Goal: Task Accomplishment & Management: Manage account settings

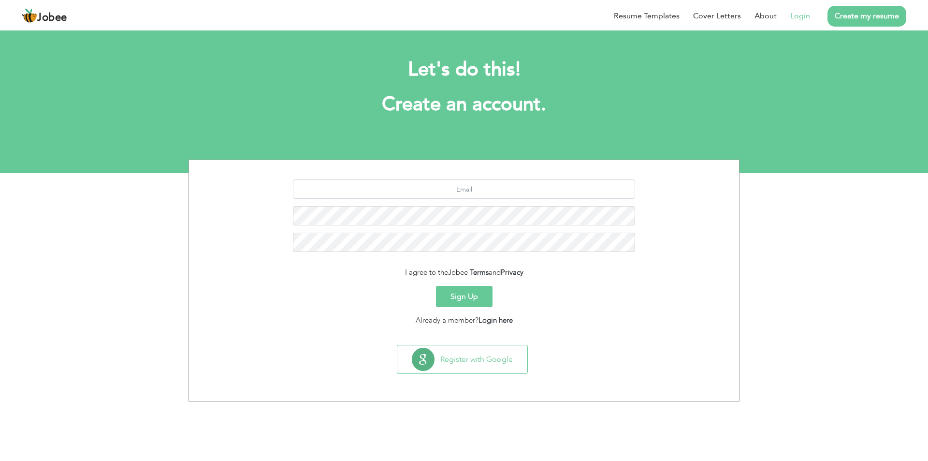
click at [795, 17] on link "Login" at bounding box center [801, 16] width 20 height 12
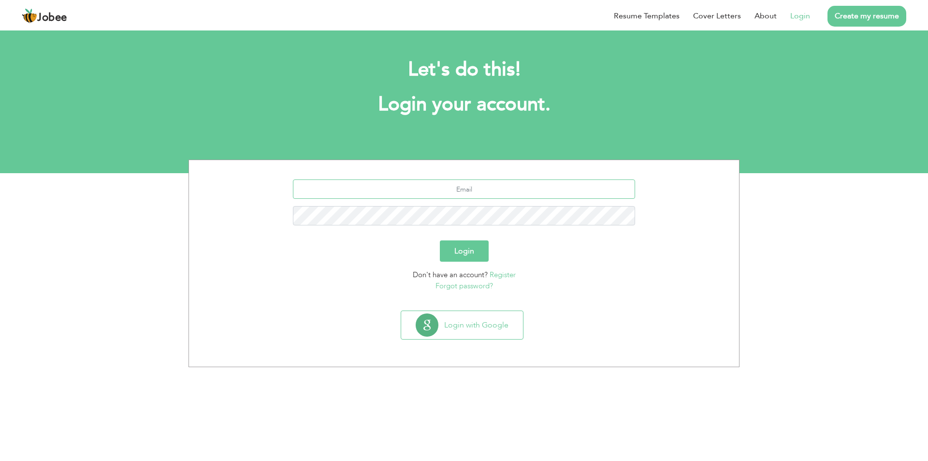
click at [446, 193] on input "text" at bounding box center [464, 188] width 343 height 19
type input "[PERSON_NAME][DEMOGRAPHIC_DATA][DOMAIN_NAME]"
click at [461, 244] on button "Login" at bounding box center [464, 250] width 49 height 21
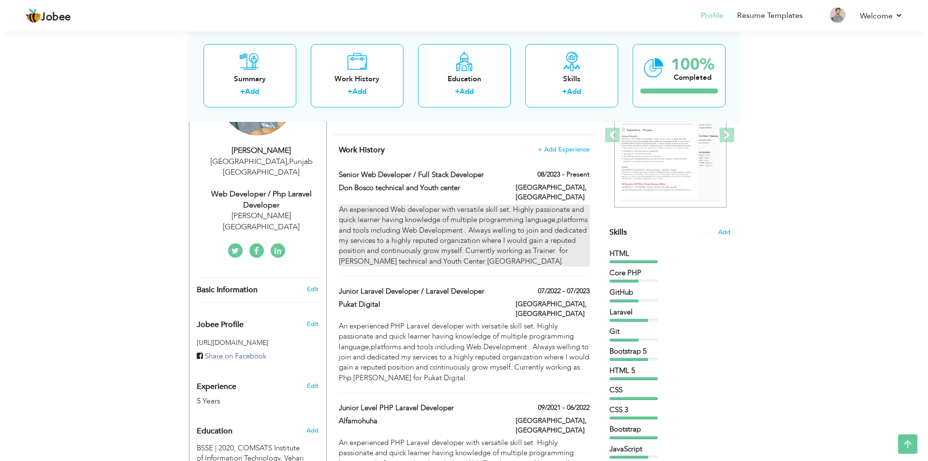
scroll to position [97, 0]
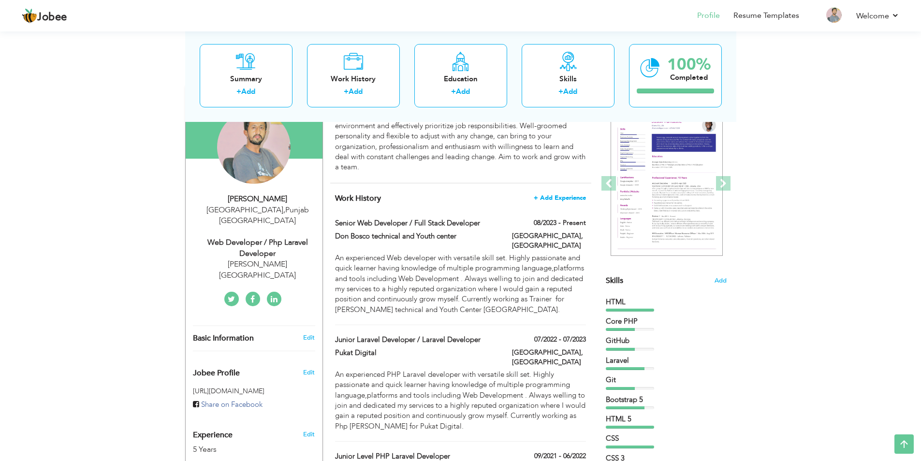
click at [565, 199] on span "+ Add Experience" at bounding box center [560, 197] width 52 height 7
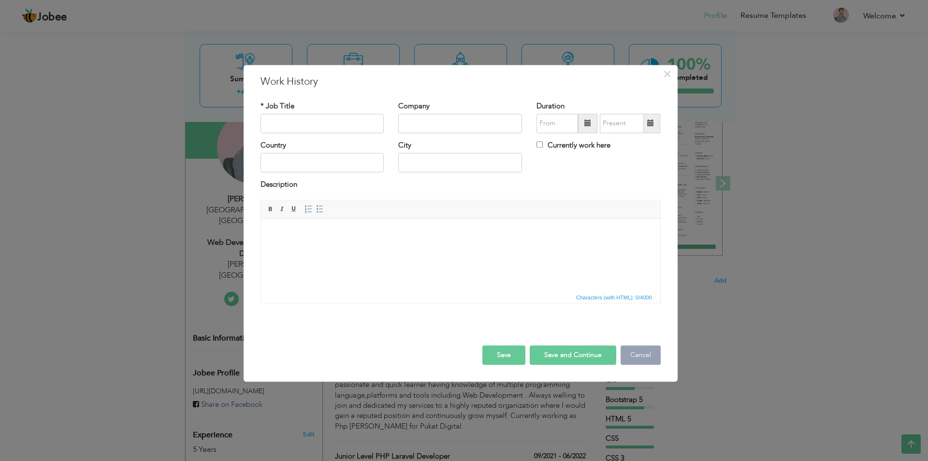
click at [649, 355] on button "Cancel" at bounding box center [641, 354] width 40 height 19
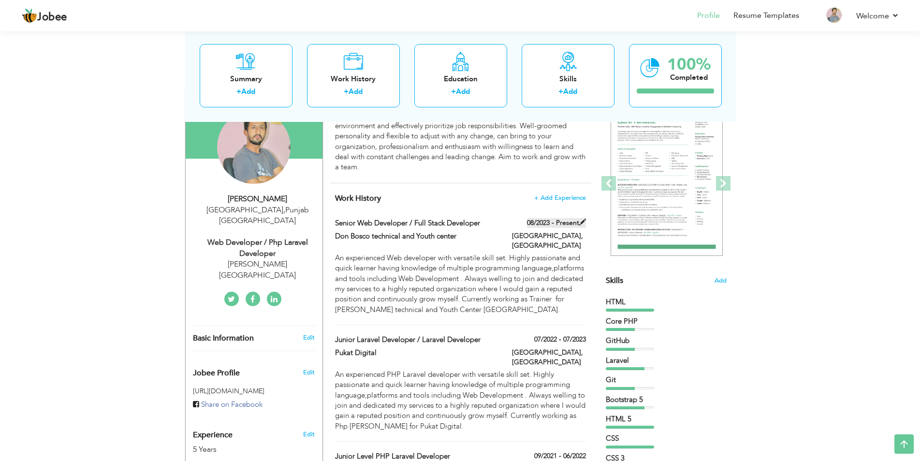
click at [583, 222] on span at bounding box center [582, 222] width 7 height 7
type input "Senior Web Developer / Full Stack Developer"
type input "Don Bosco technical and Youth center"
type input "08/2023"
type input "[GEOGRAPHIC_DATA]"
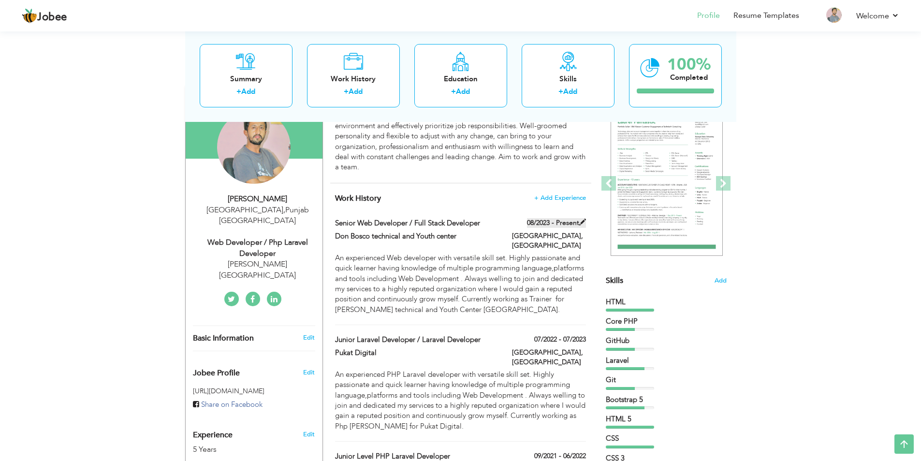
type input "[GEOGRAPHIC_DATA]"
checkbox input "true"
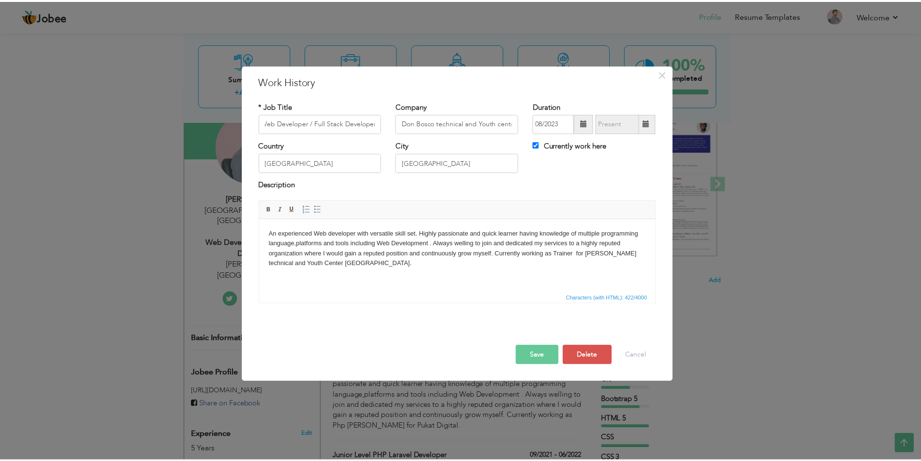
scroll to position [0, 0]
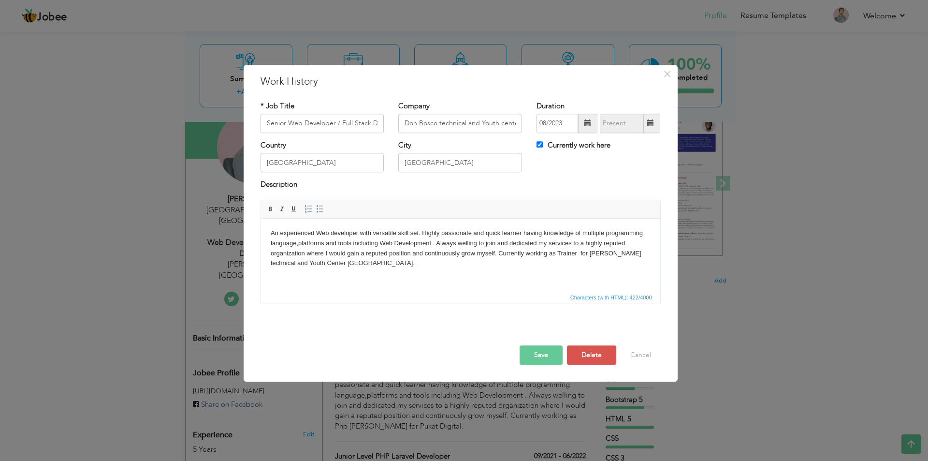
click at [50, 206] on div "× Work History * Job Title Senior Web Developer / Full Stack Developer Company …" at bounding box center [464, 230] width 928 height 461
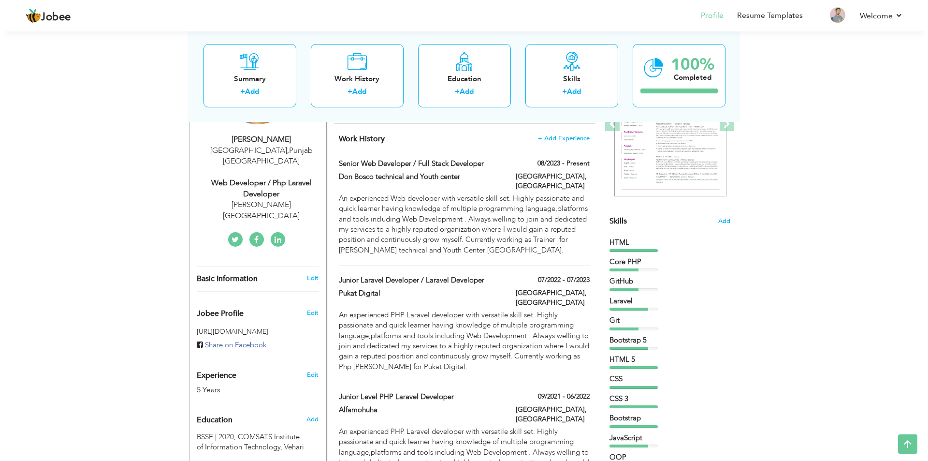
scroll to position [145, 0]
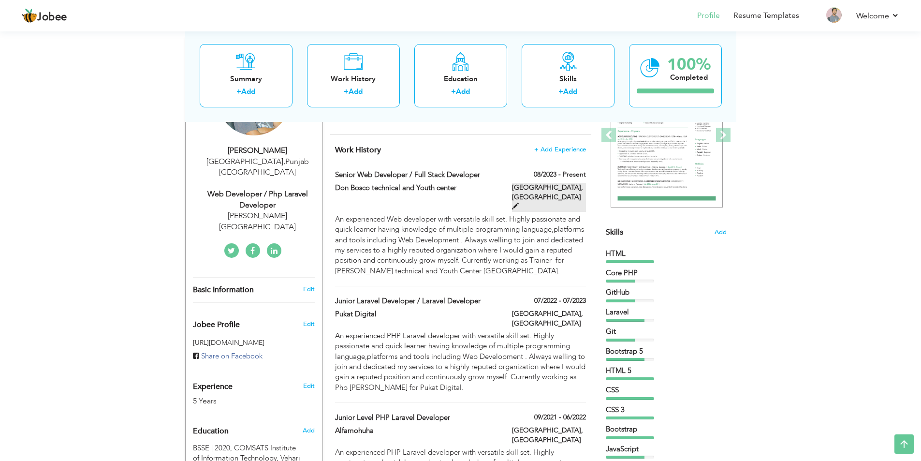
click at [519, 203] on span at bounding box center [515, 206] width 7 height 7
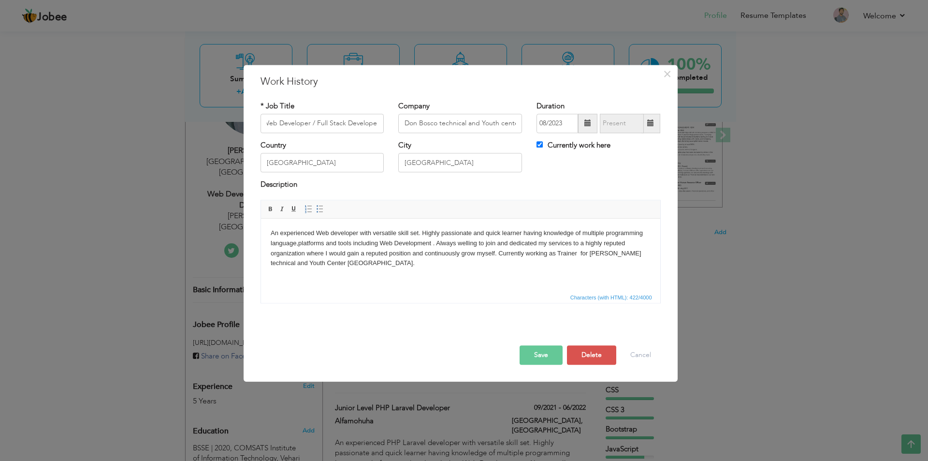
scroll to position [0, 0]
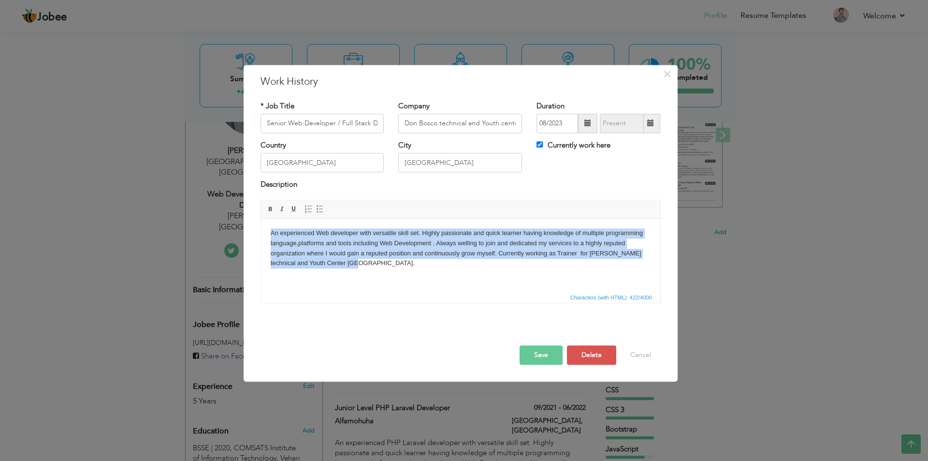
drag, startPoint x: 353, startPoint y: 266, endPoint x: 518, endPoint y: 446, distance: 244.0
click at [261, 227] on html "An experienced Web developer with versatile skill set. Highly passionate and qu…" at bounding box center [460, 248] width 399 height 59
copy body "An experienced Web developer with versatile skill set. Highly passionate and qu…"
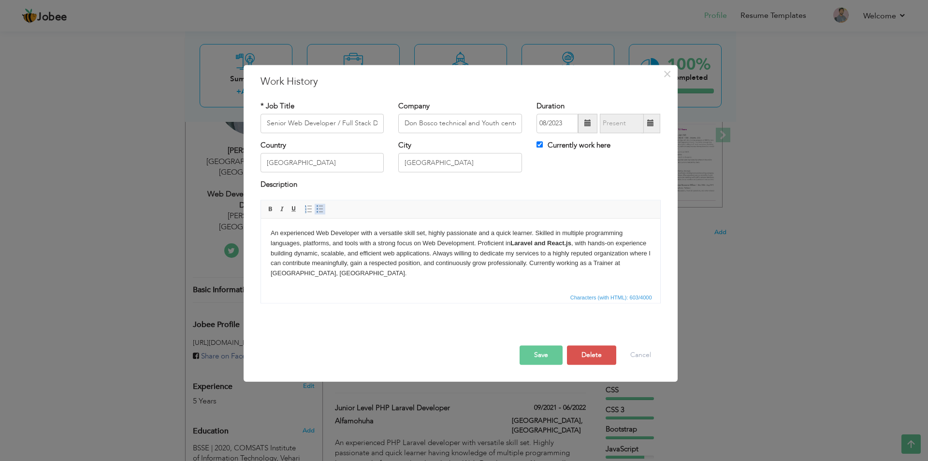
click at [320, 208] on span at bounding box center [320, 209] width 8 height 8
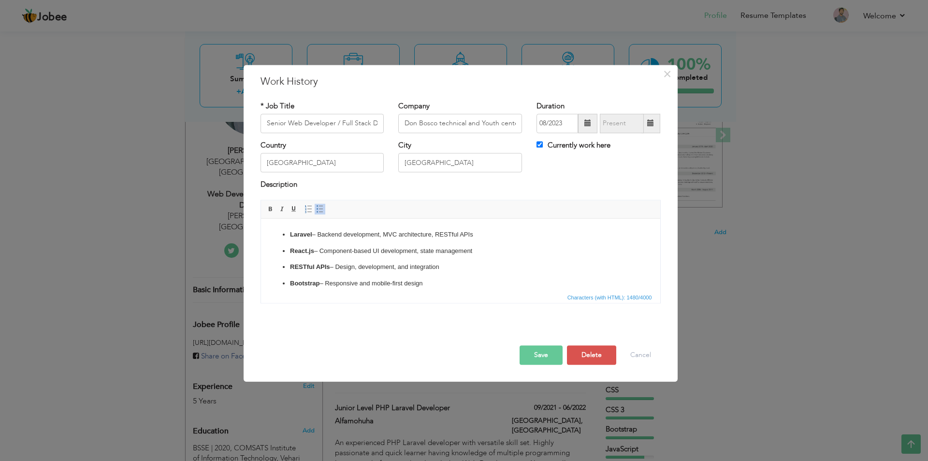
scroll to position [48, 0]
click at [532, 354] on button "Save" at bounding box center [541, 354] width 43 height 19
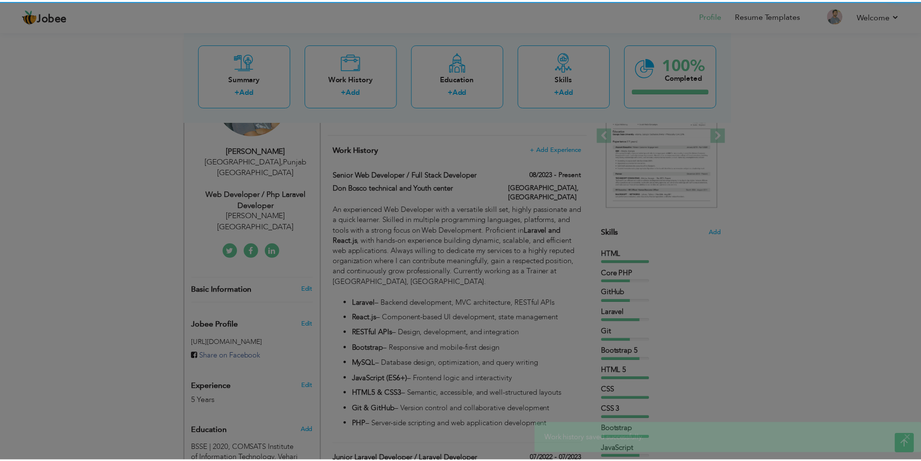
scroll to position [0, 0]
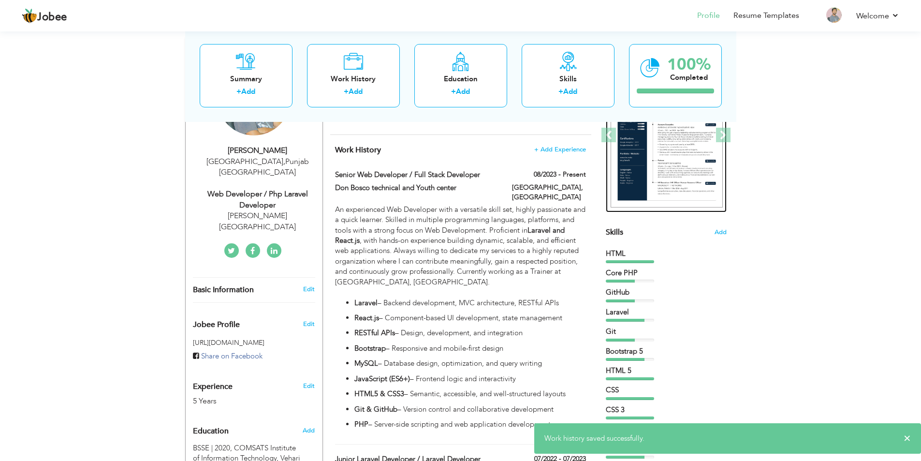
click at [674, 155] on img at bounding box center [667, 135] width 112 height 145
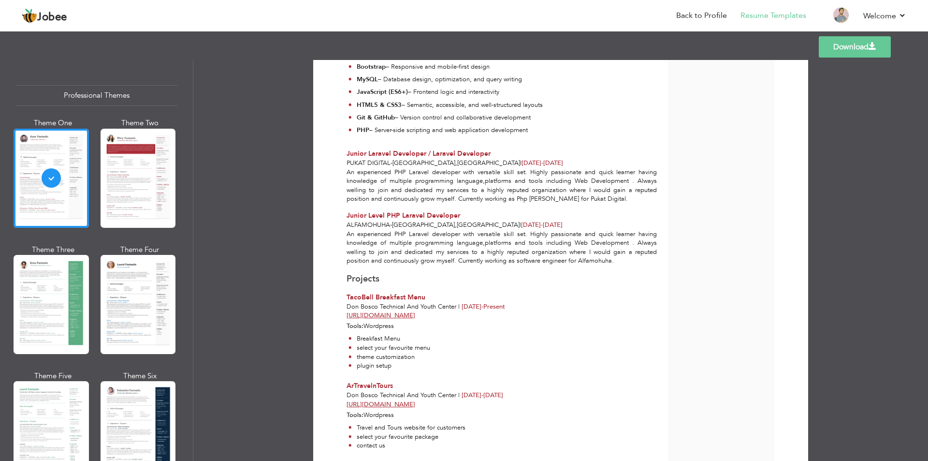
scroll to position [204, 0]
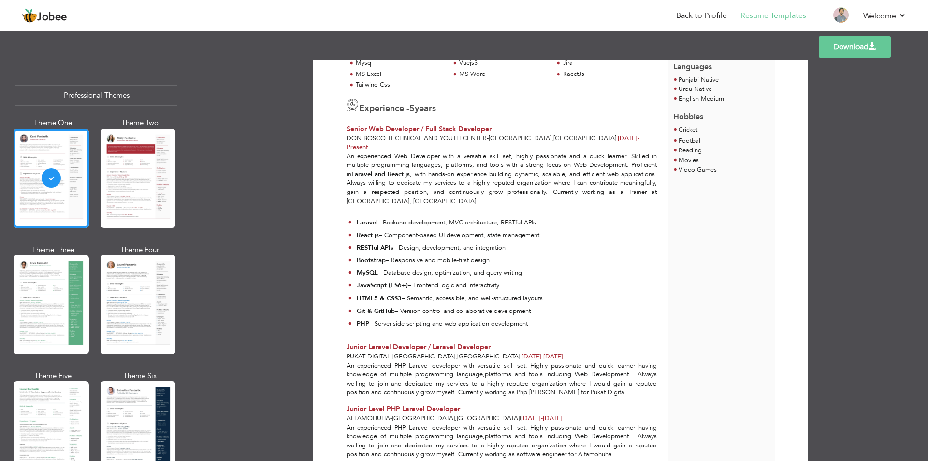
drag, startPoint x: 922, startPoint y: 156, endPoint x: 926, endPoint y: 135, distance: 21.2
click at [926, 135] on div "Download Waseem Umar Web Developer / Php Laravel Developer at Don Bosco Technic…" at bounding box center [560, 260] width 735 height 401
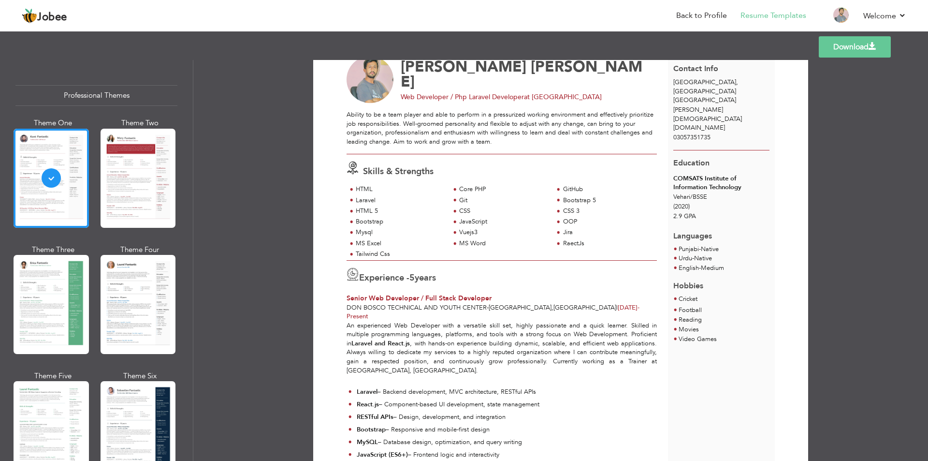
scroll to position [0, 0]
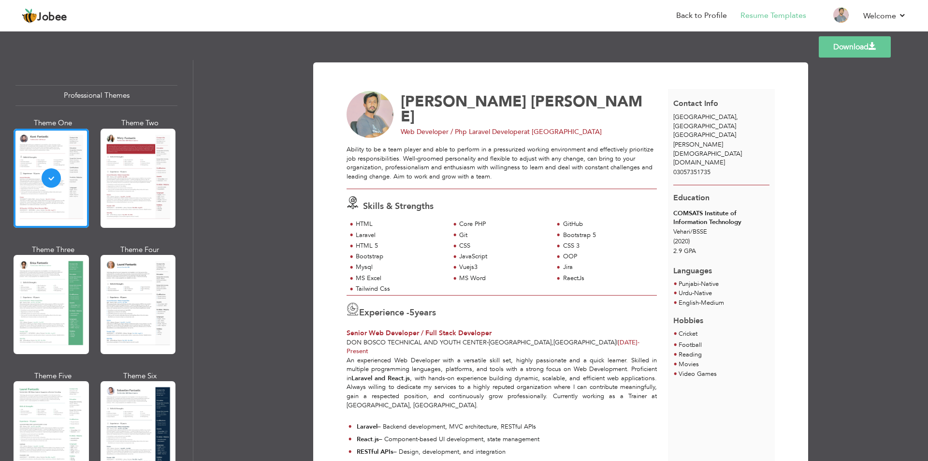
click at [860, 48] on link "Download" at bounding box center [855, 46] width 72 height 21
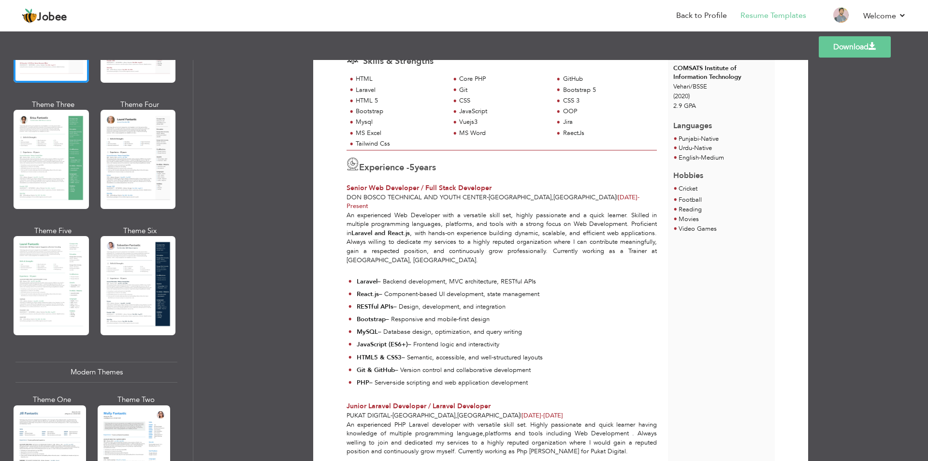
scroll to position [193, 0]
